Goal: Task Accomplishment & Management: Manage account settings

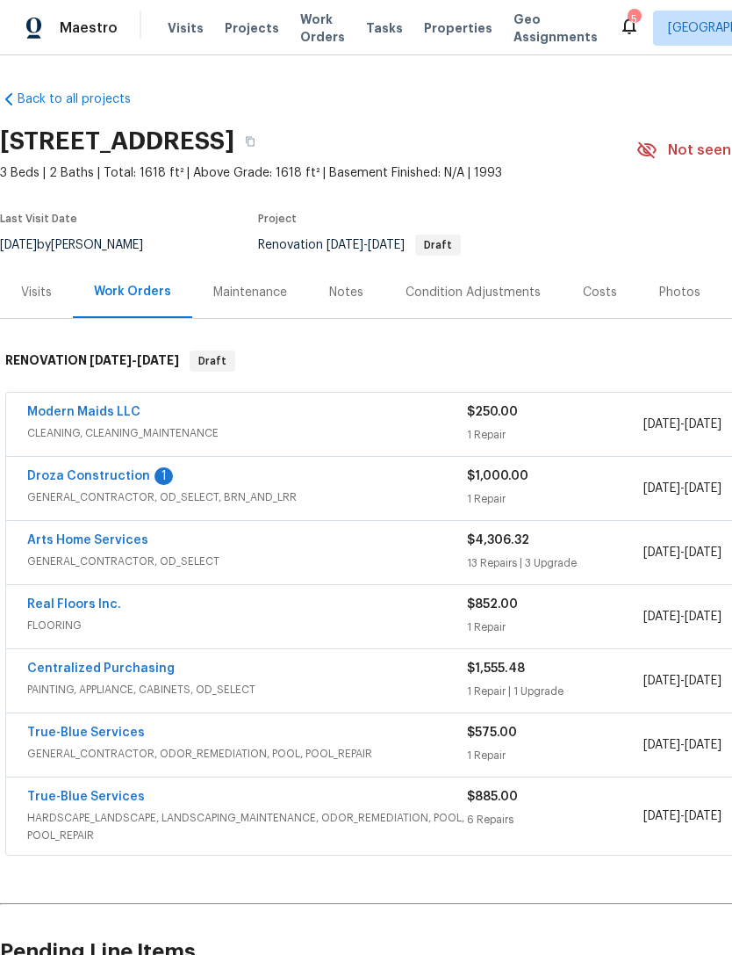
click at [83, 477] on link "Droza Construction" at bounding box center [88, 476] width 123 height 12
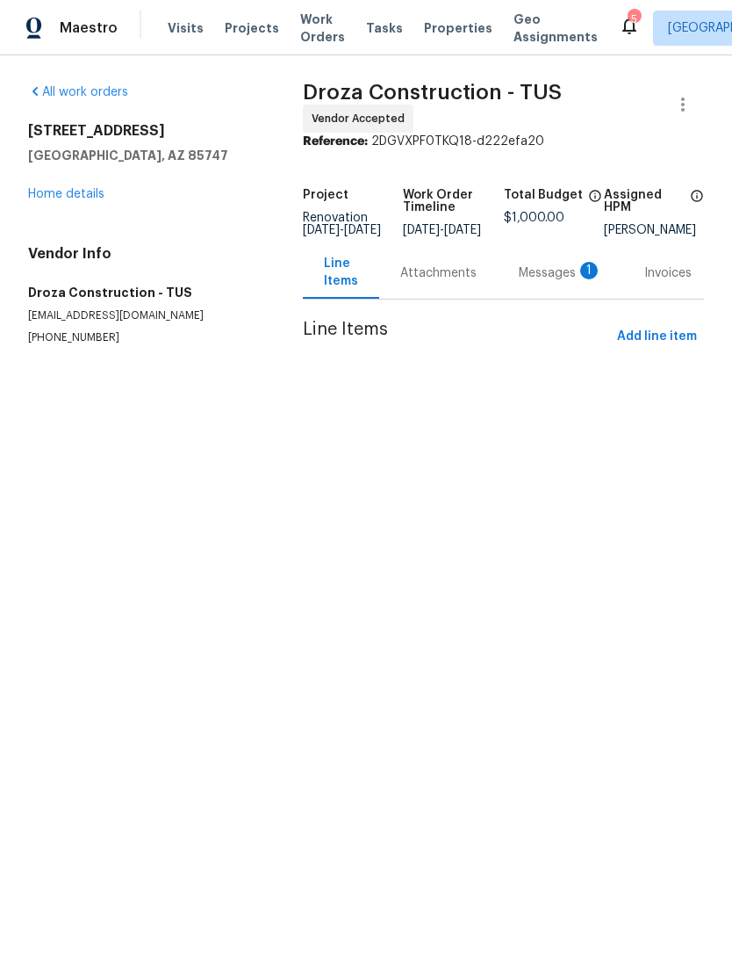
click at [544, 282] on div "Messages 1" at bounding box center [560, 273] width 83 height 18
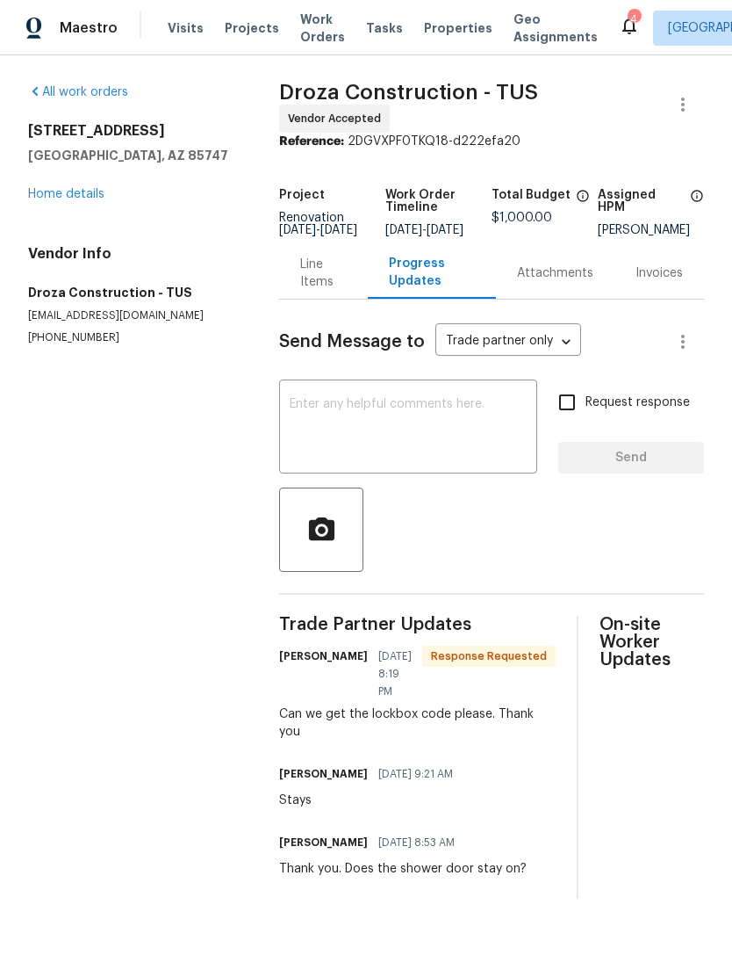
click at [447, 443] on textarea at bounding box center [408, 428] width 237 height 61
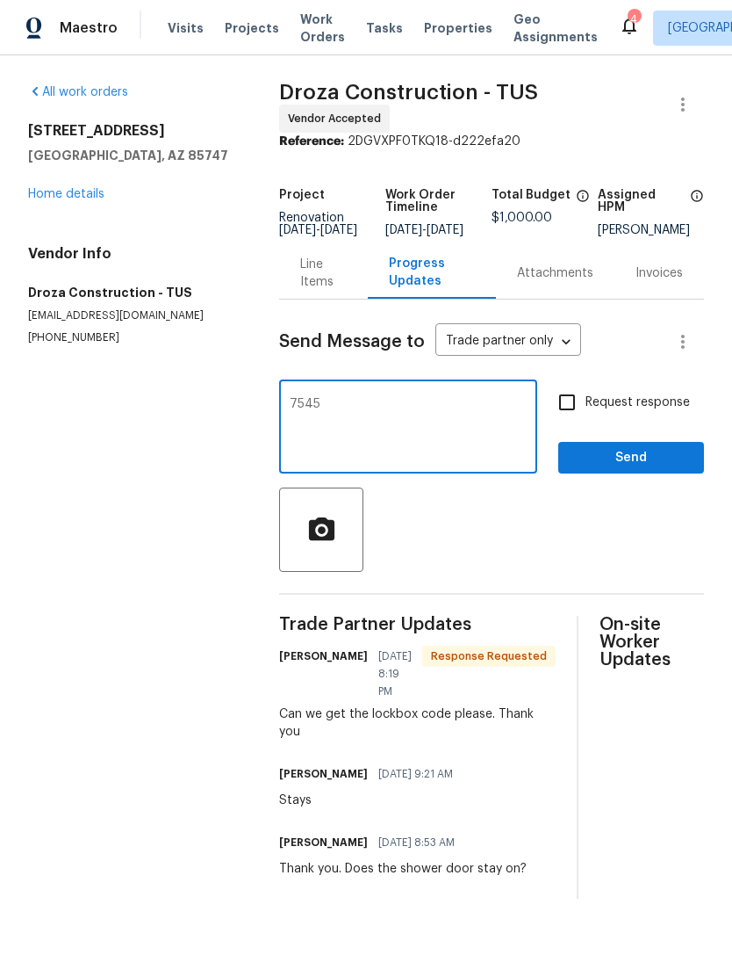
type textarea "7545"
click at [568, 408] on input "Request response" at bounding box center [567, 402] width 37 height 37
checkbox input "true"
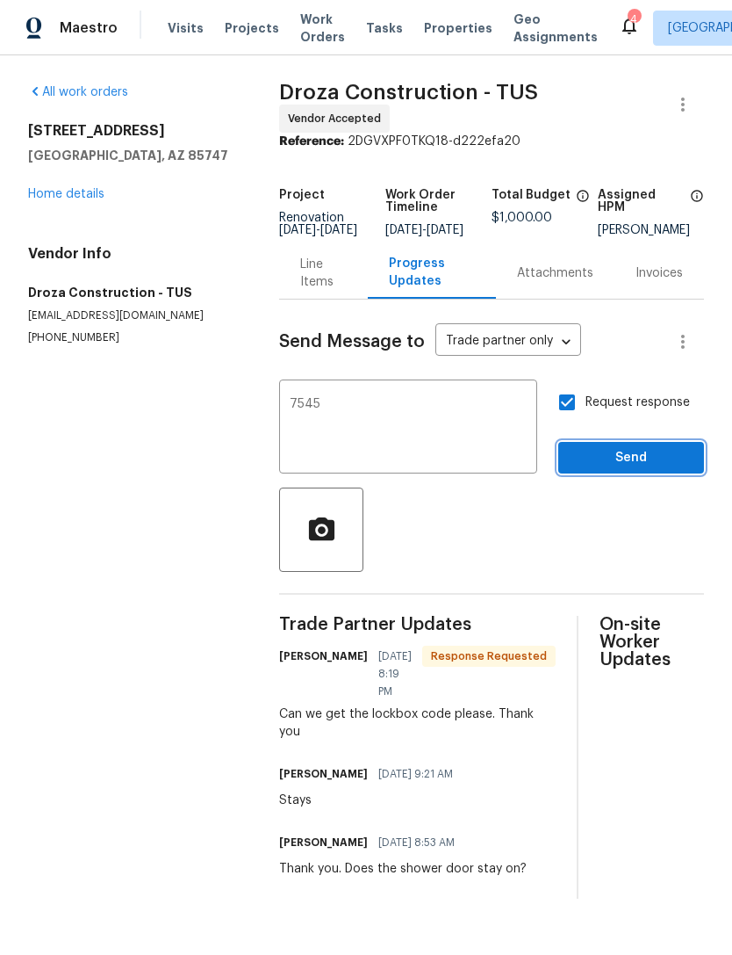
click at [640, 467] on span "Send" at bounding box center [632, 458] width 118 height 22
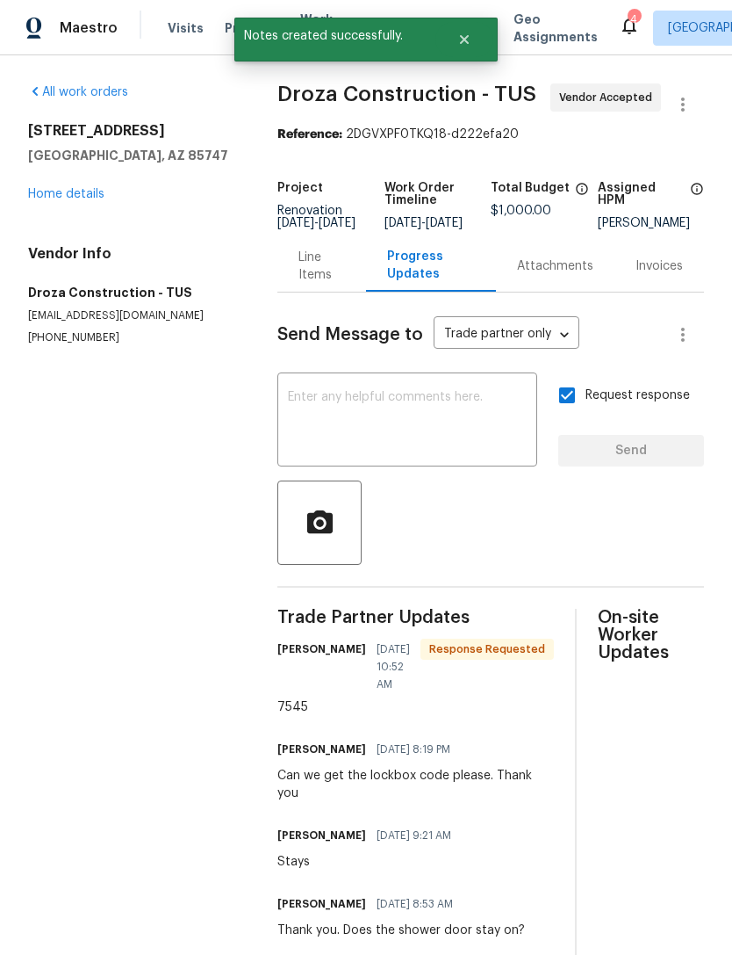
click at [62, 198] on link "Home details" at bounding box center [66, 194] width 76 height 12
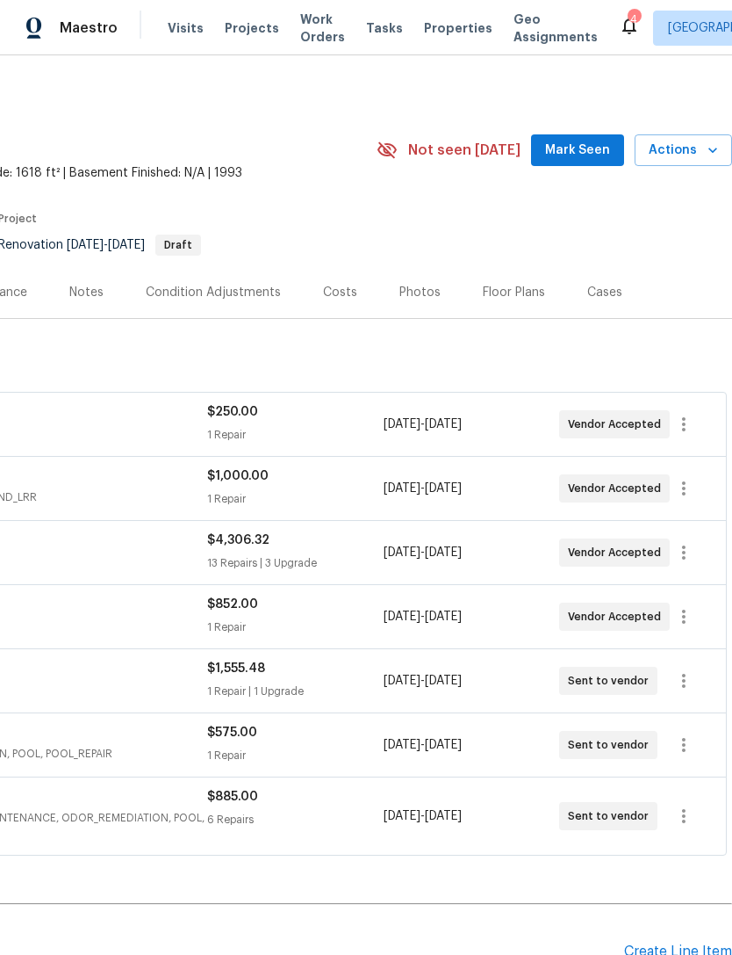
scroll to position [0, 260]
click at [578, 150] on span "Mark Seen" at bounding box center [577, 151] width 65 height 22
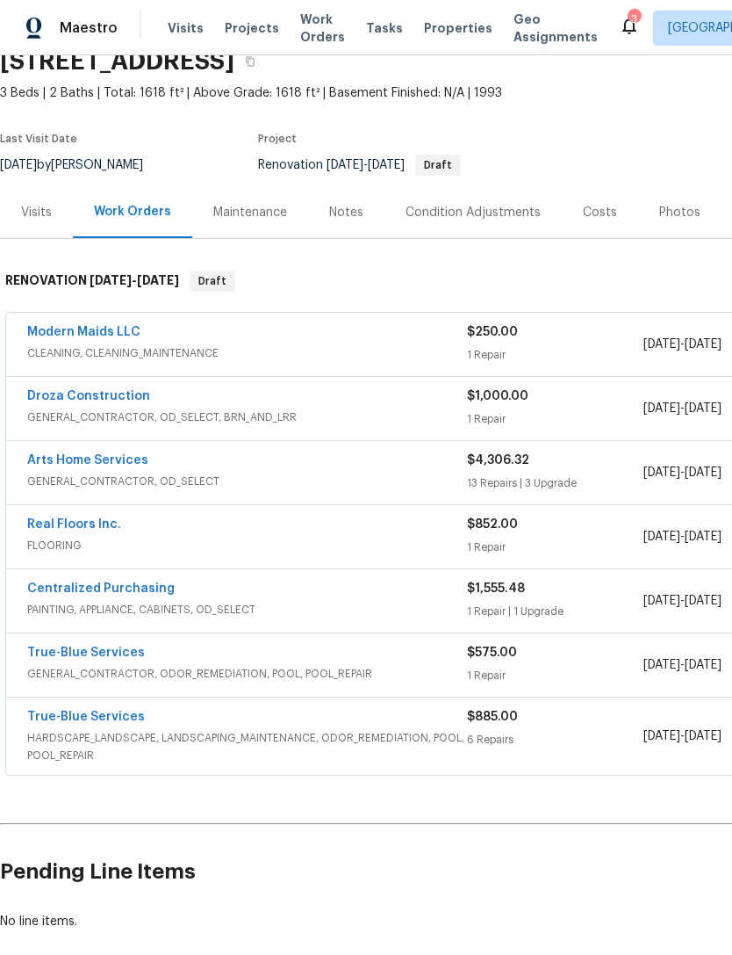
scroll to position [81, 0]
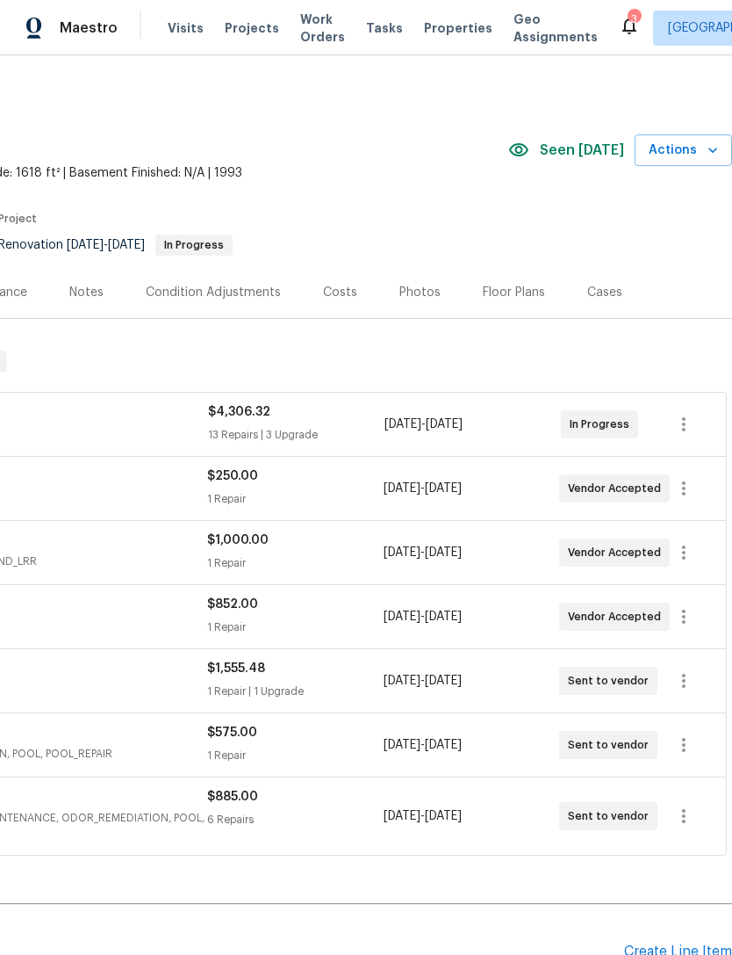
scroll to position [0, 260]
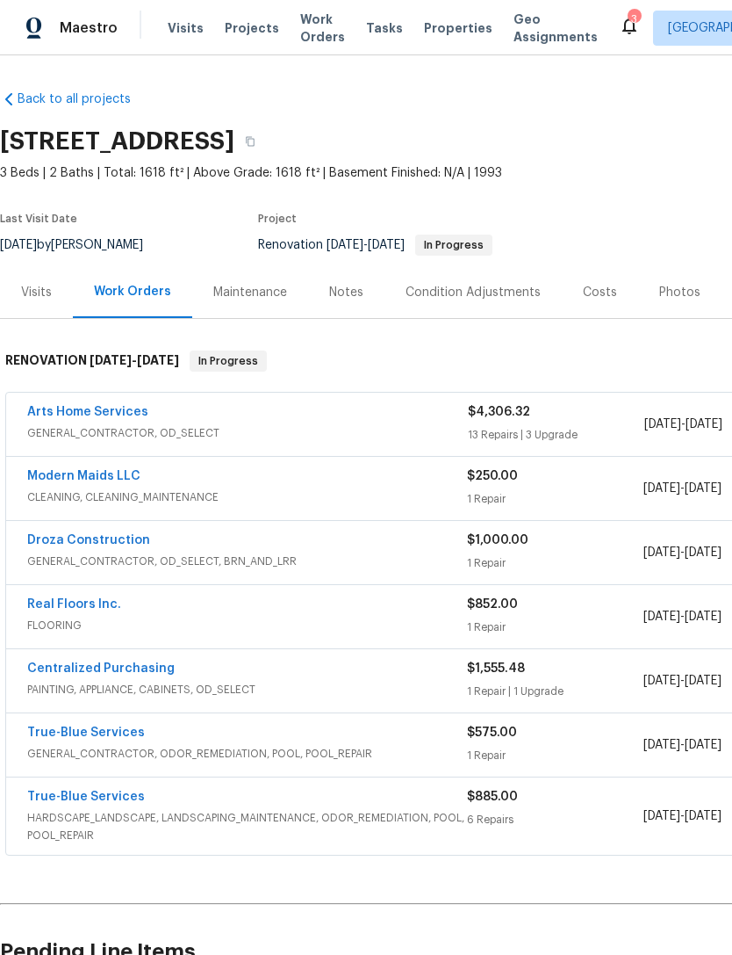
click at [436, 32] on span "Properties" at bounding box center [458, 28] width 68 height 18
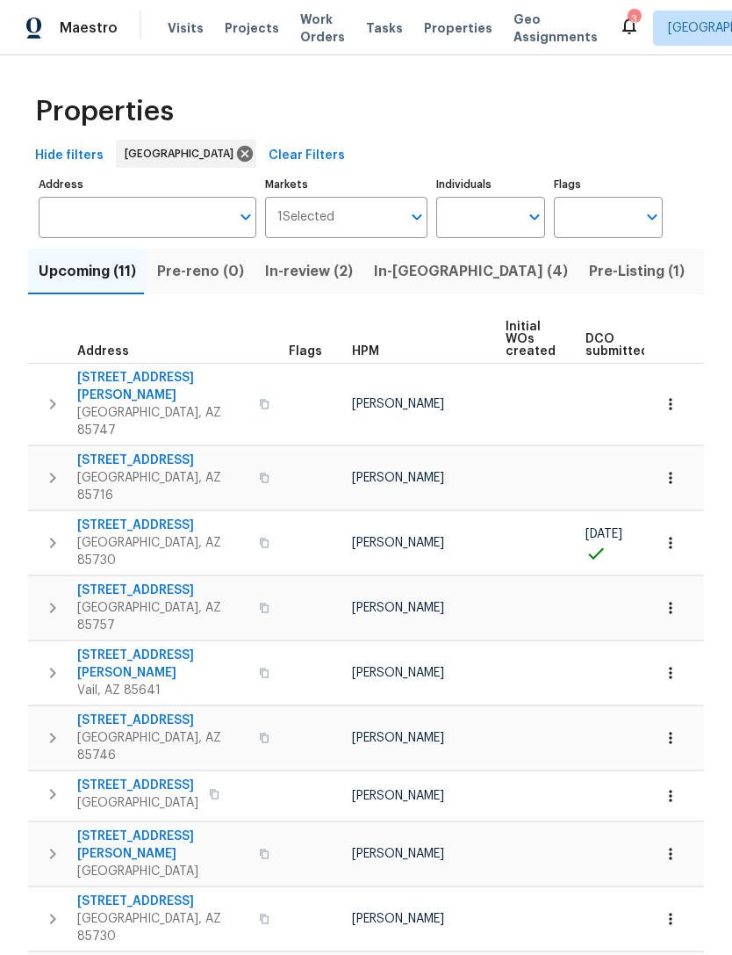
click at [495, 214] on input "Individuals" at bounding box center [477, 217] width 83 height 41
type input "Steven long"
click at [471, 280] on input "checkbox" at bounding box center [468, 273] width 37 height 37
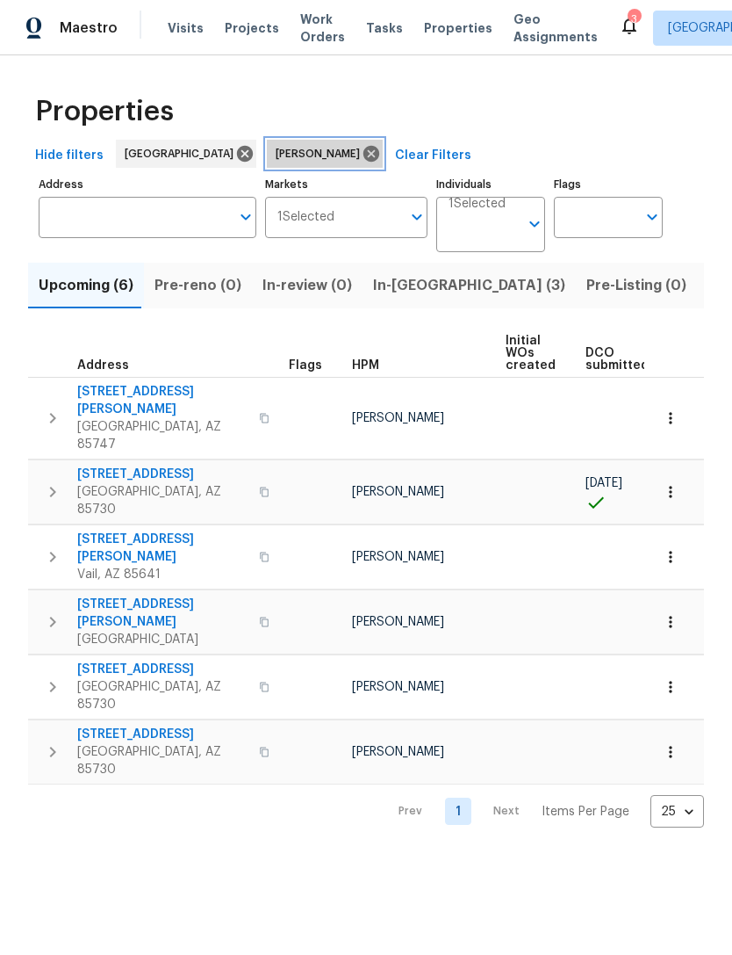
click at [364, 155] on icon at bounding box center [372, 154] width 16 height 16
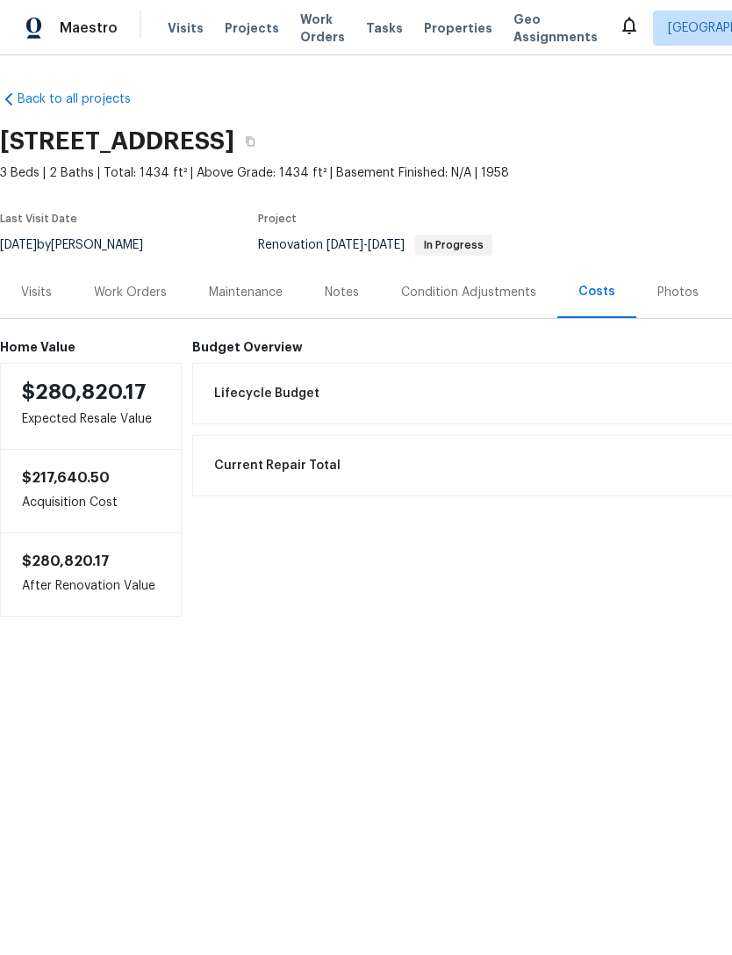
click at [438, 35] on span "Properties" at bounding box center [458, 28] width 68 height 18
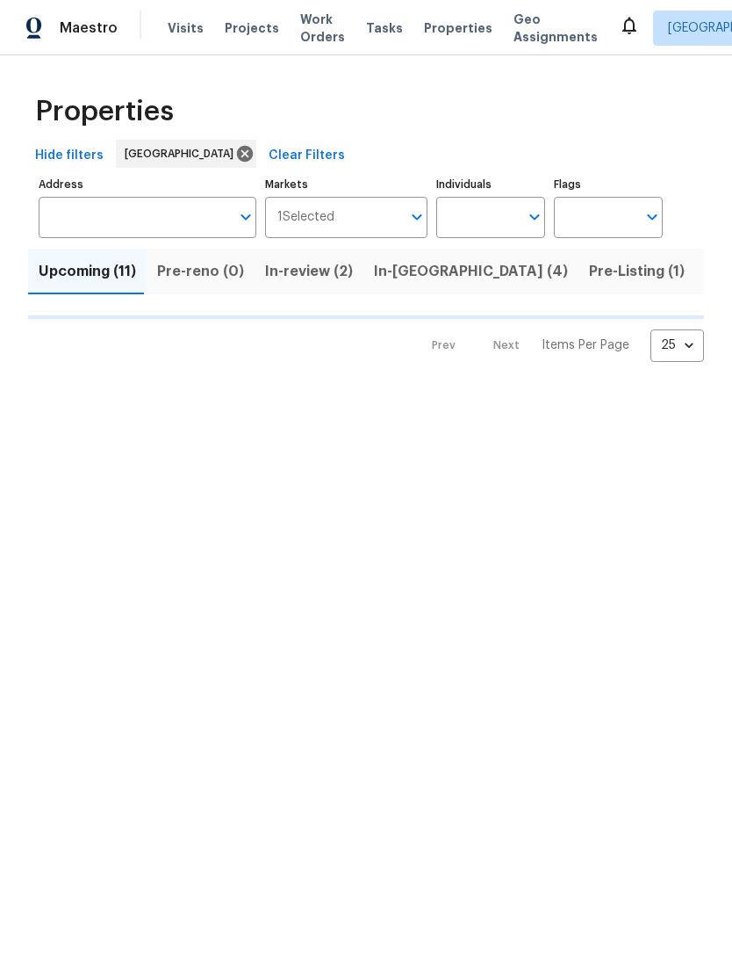
click at [397, 279] on span "In-reno (4)" at bounding box center [471, 271] width 194 height 25
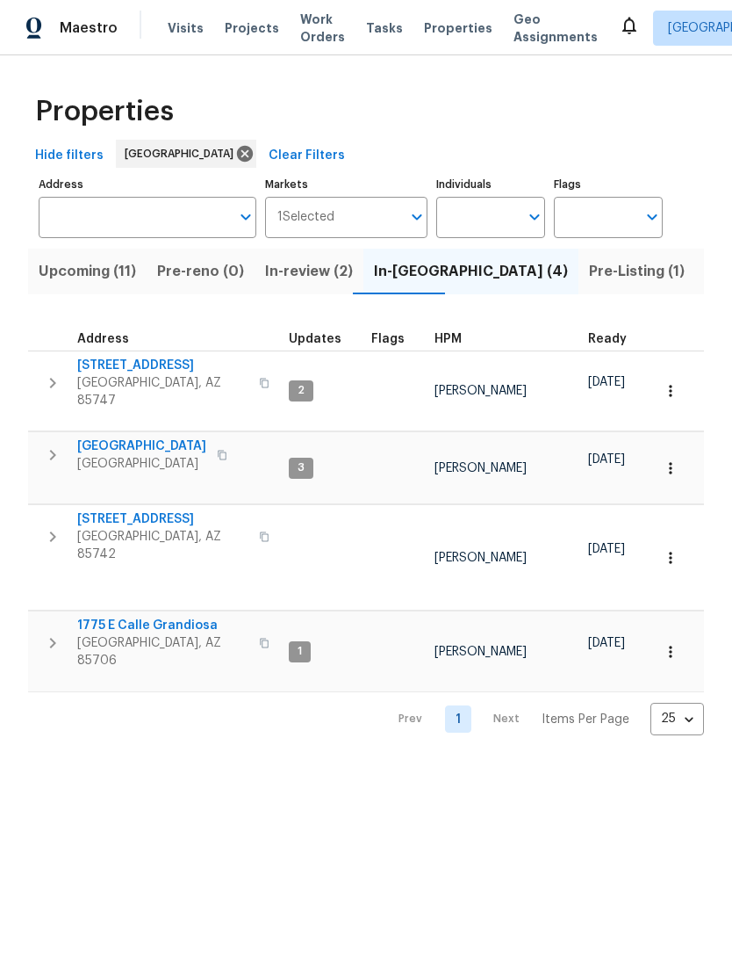
click at [131, 359] on span "9624 E Azuma Way" at bounding box center [162, 366] width 171 height 18
click at [124, 616] on span "1775 E Calle Grandiosa" at bounding box center [162, 625] width 171 height 18
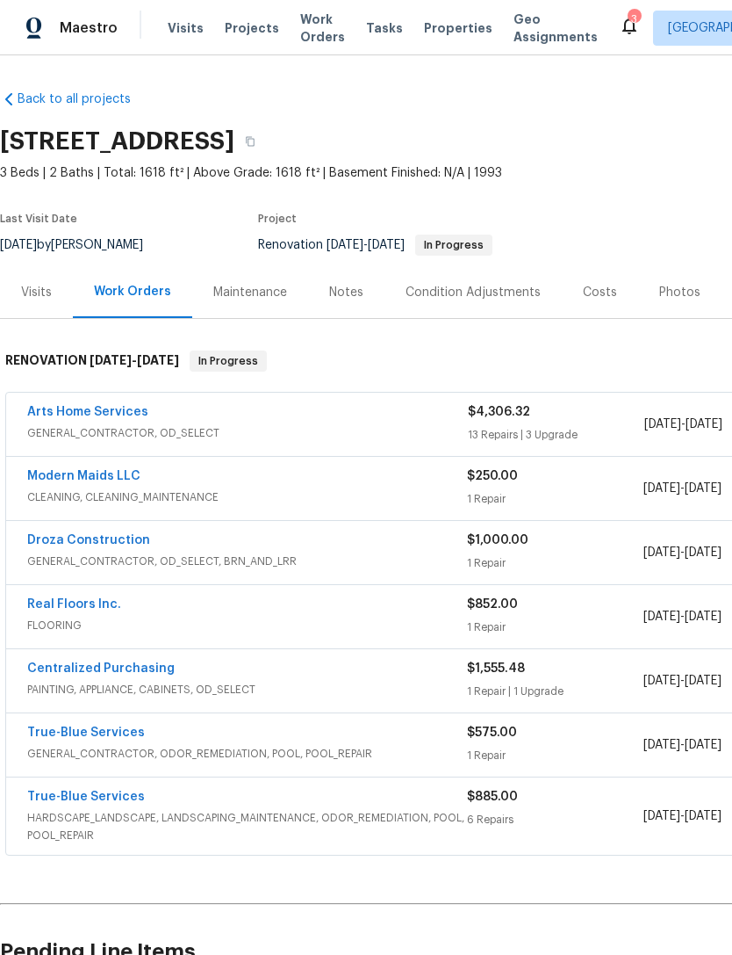
click at [582, 302] on div "Costs" at bounding box center [600, 292] width 76 height 52
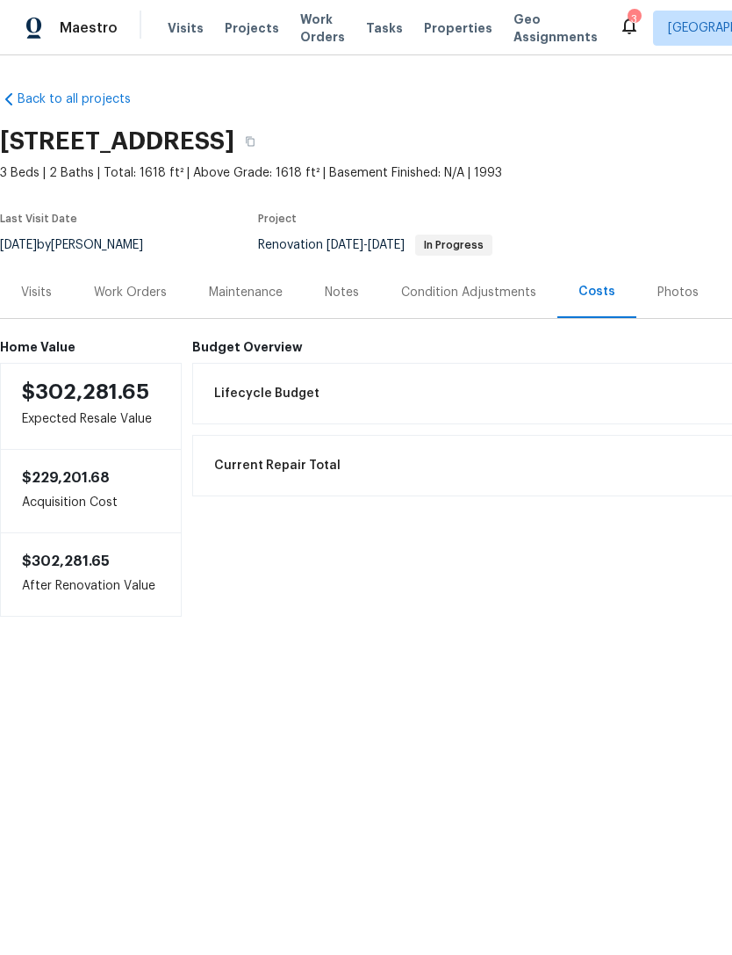
click at [124, 291] on div "Work Orders" at bounding box center [130, 293] width 73 height 18
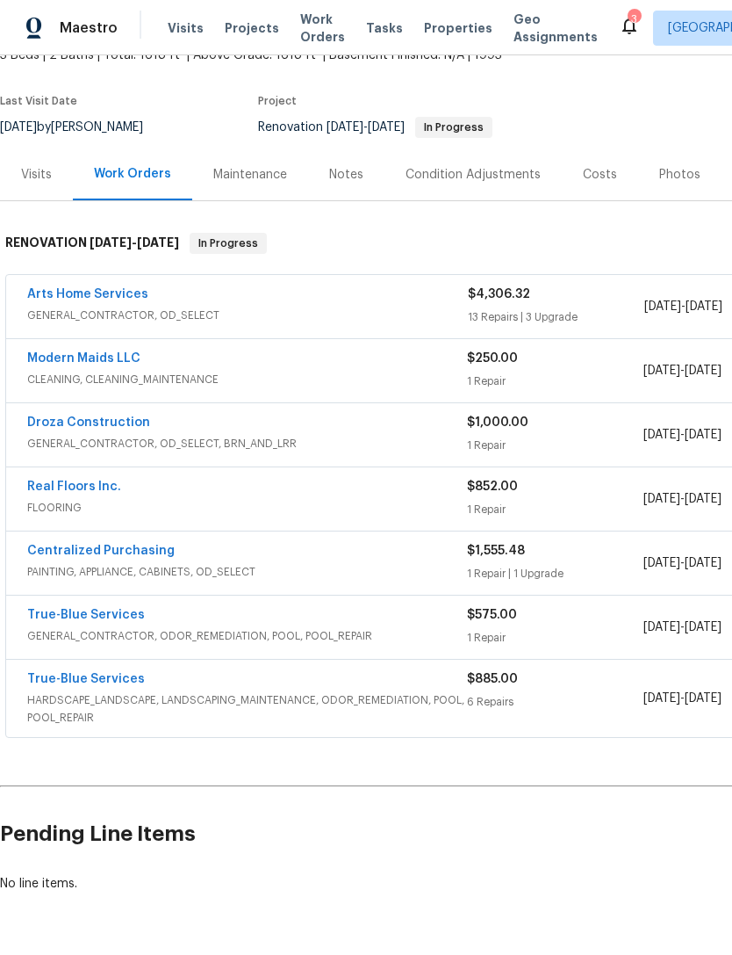
scroll to position [118, 0]
click at [318, 825] on h2 "Pending Line Items" at bounding box center [442, 834] width 884 height 82
click at [321, 799] on h2 "Pending Line Items" at bounding box center [442, 834] width 884 height 82
click at [591, 169] on div "Costs" at bounding box center [600, 175] width 34 height 18
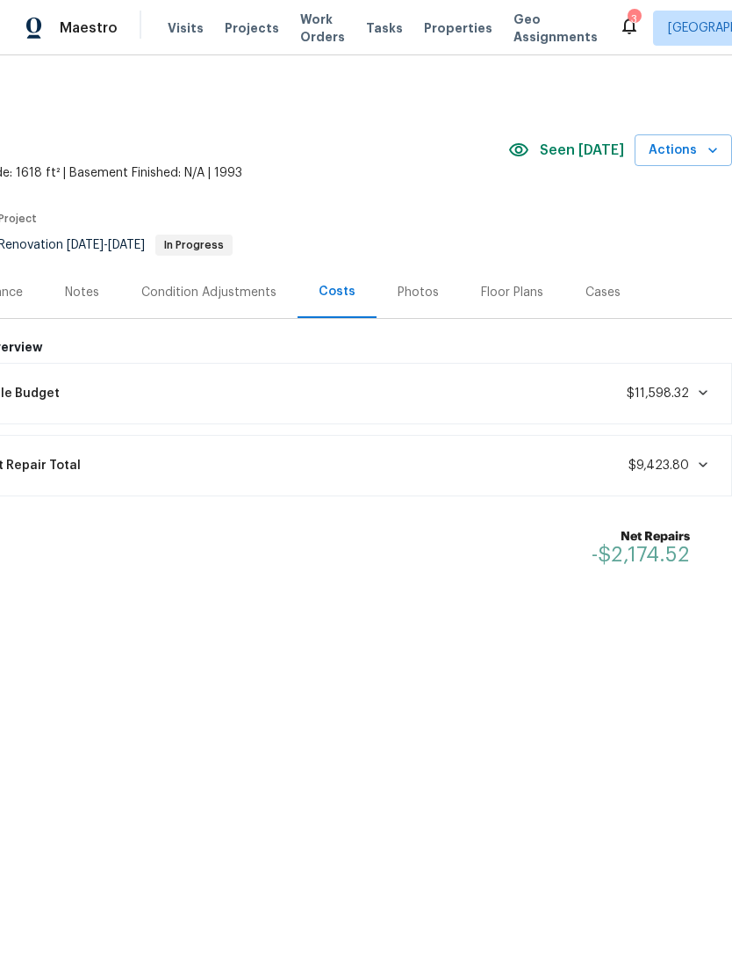
scroll to position [0, 260]
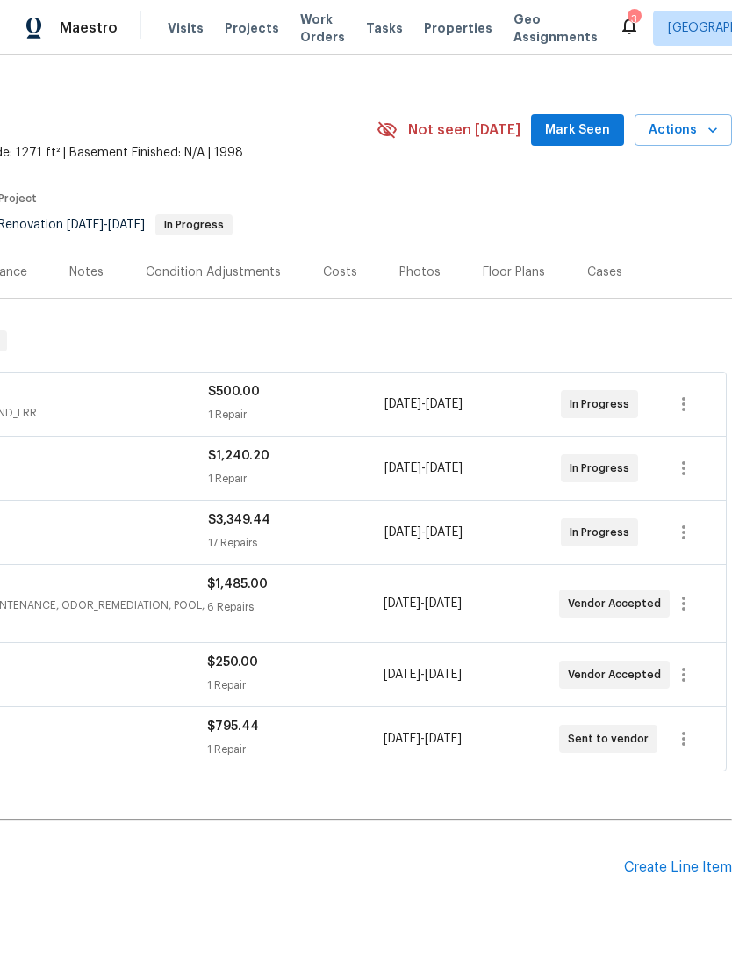
scroll to position [22, 260]
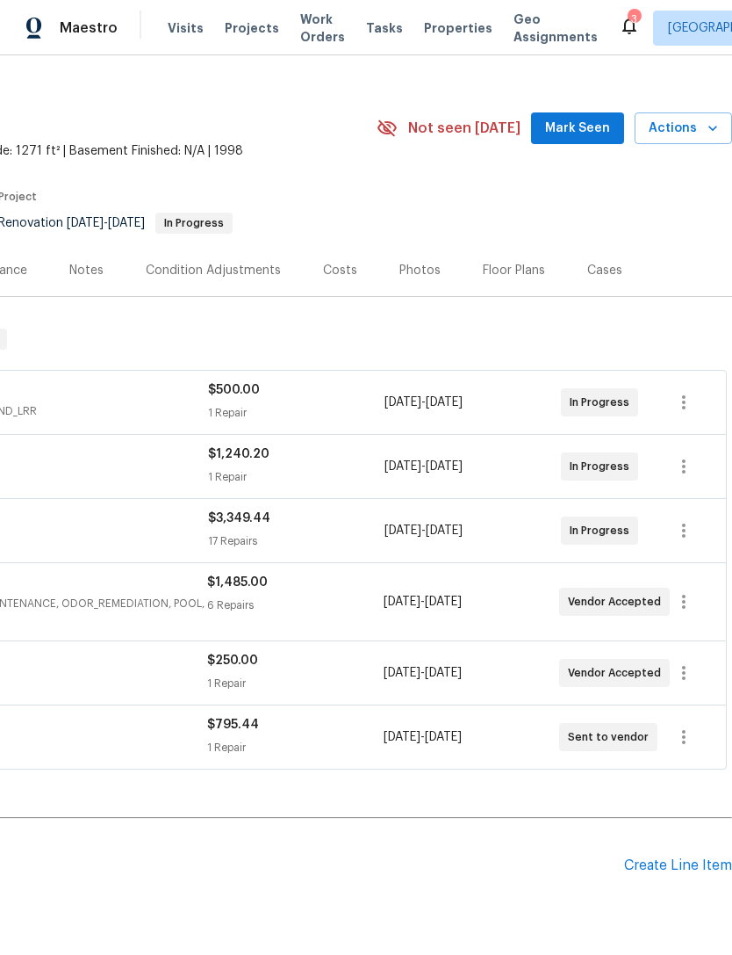
click at [332, 287] on div "Costs" at bounding box center [340, 270] width 76 height 52
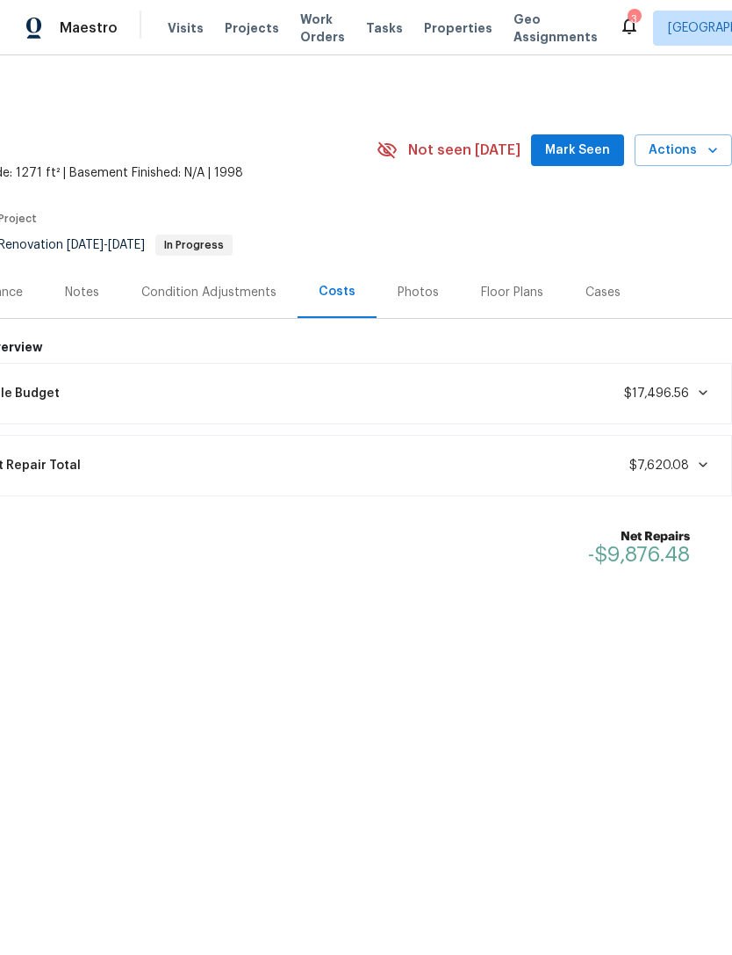
scroll to position [0, 260]
